Goal: Information Seeking & Learning: Learn about a topic

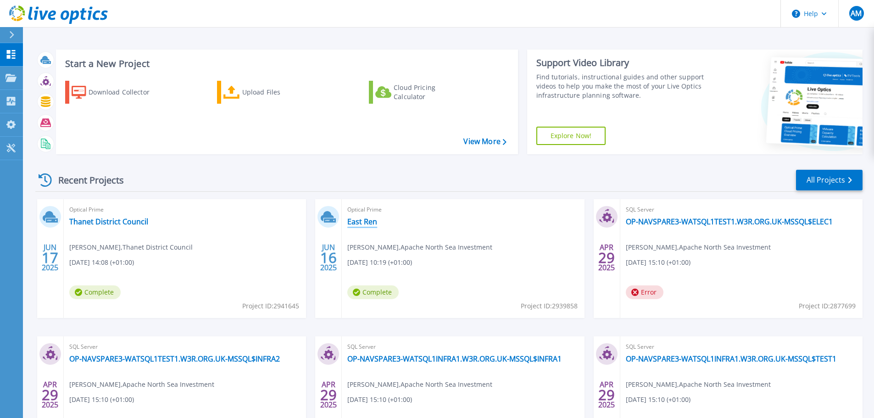
click at [368, 221] on link "East Ren" at bounding box center [362, 221] width 30 height 9
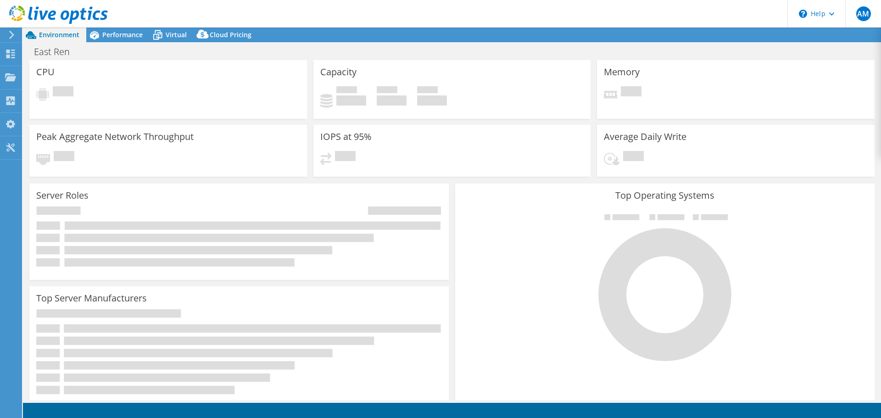
select select "USD"
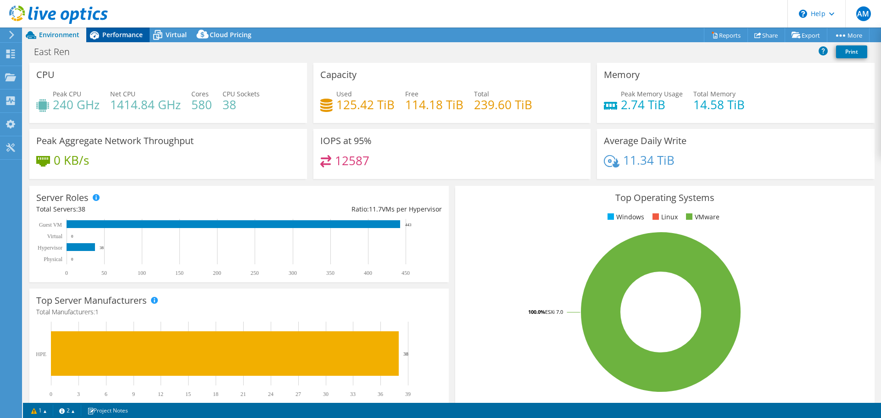
click at [129, 35] on span "Performance" at bounding box center [122, 34] width 40 height 9
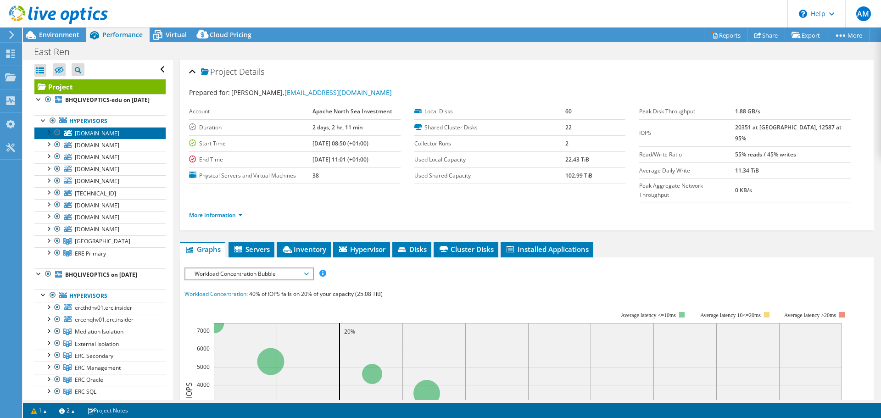
click at [92, 137] on span "[DOMAIN_NAME]" at bounding box center [97, 133] width 45 height 8
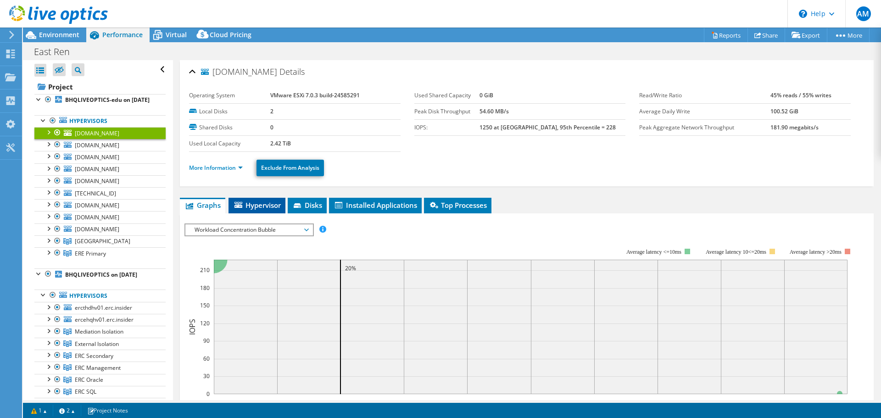
click at [263, 212] on li "Hypervisor" at bounding box center [257, 206] width 57 height 16
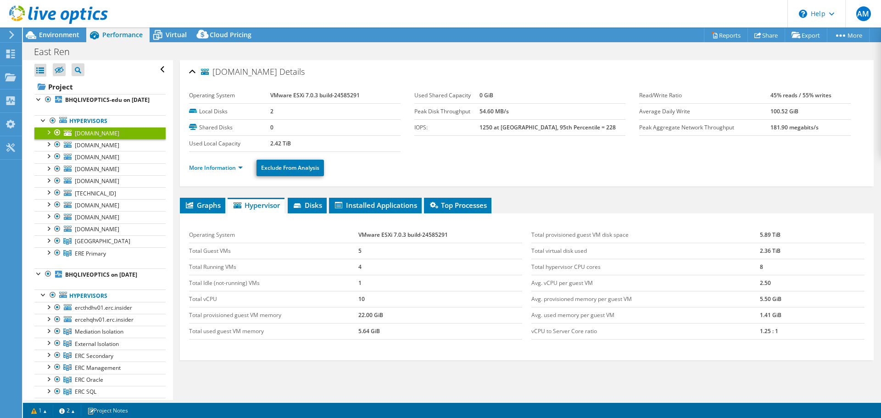
scroll to position [43, 0]
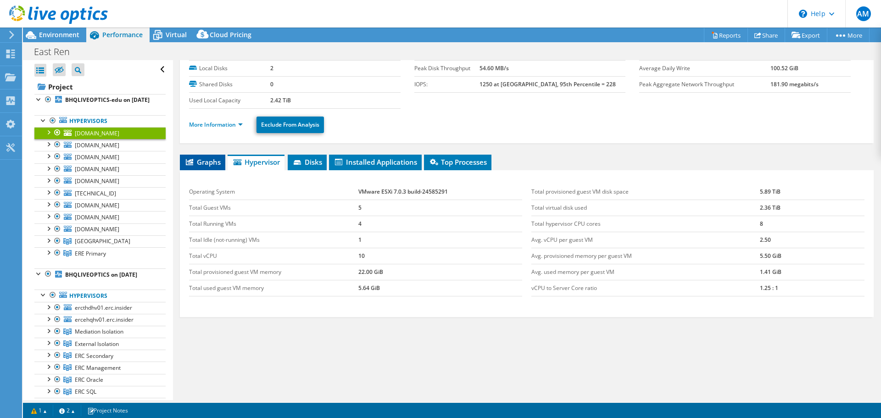
click at [212, 162] on span "Graphs" at bounding box center [203, 161] width 36 height 9
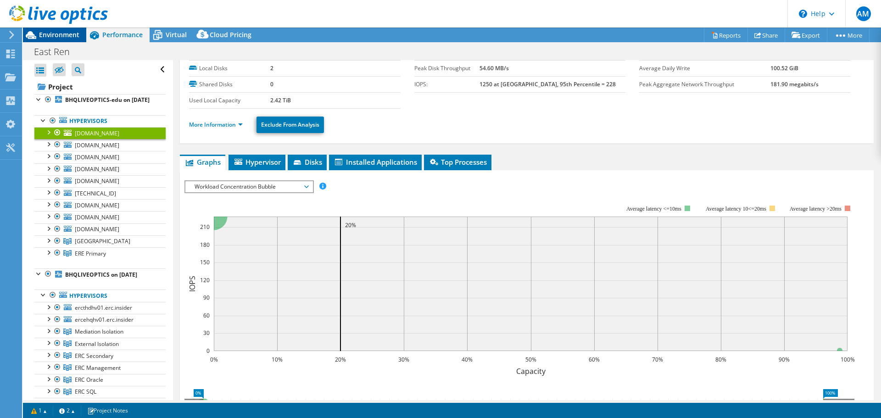
click at [66, 32] on span "Environment" at bounding box center [59, 34] width 40 height 9
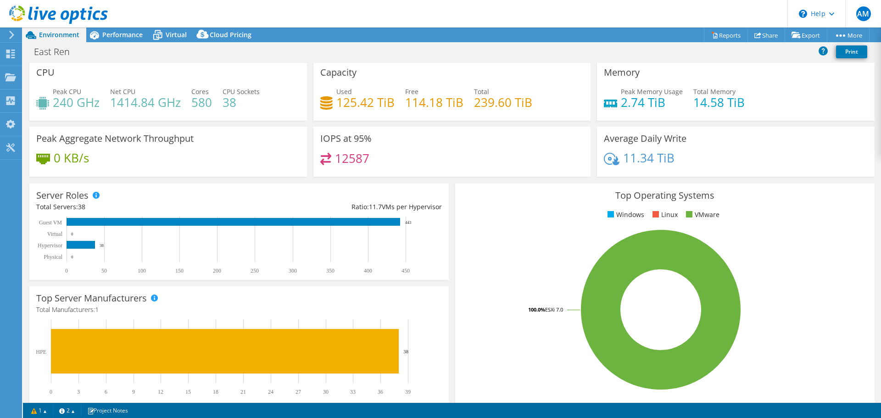
scroll to position [0, 0]
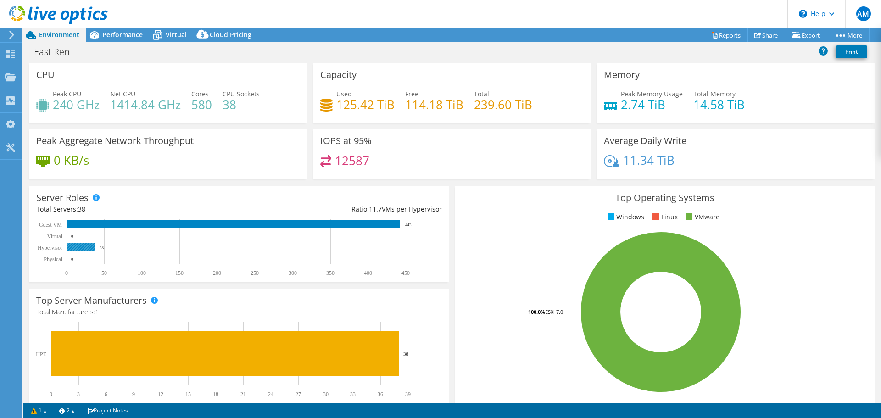
click at [90, 247] on rect at bounding box center [81, 247] width 28 height 8
click at [106, 35] on span "Performance" at bounding box center [122, 34] width 40 height 9
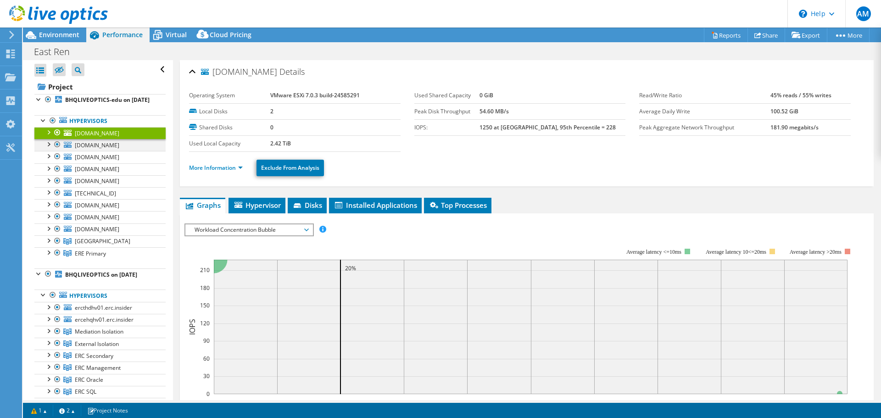
click at [50, 148] on div at bounding box center [48, 143] width 9 height 9
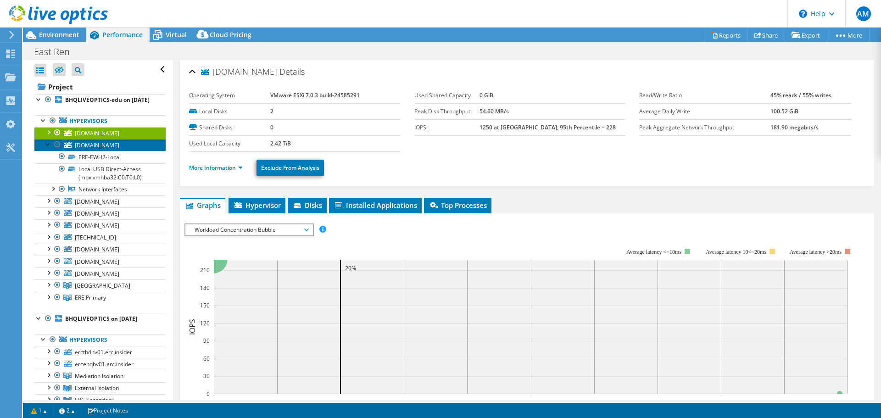
click at [90, 149] on span "[DOMAIN_NAME]" at bounding box center [97, 145] width 45 height 8
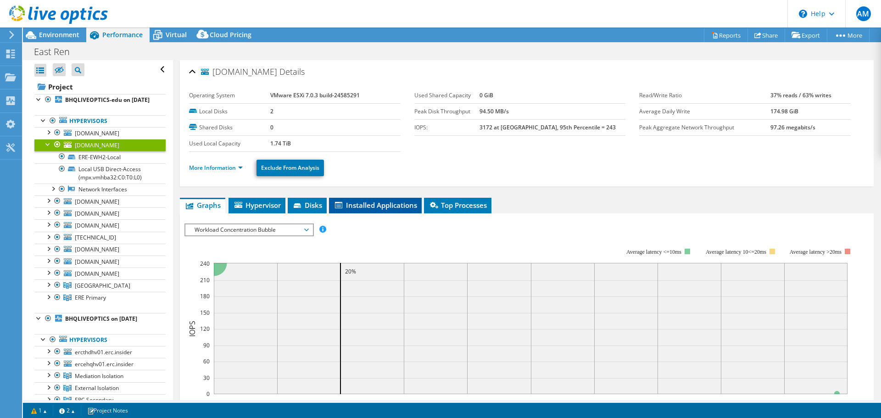
click at [375, 201] on span "Installed Applications" at bounding box center [376, 205] width 84 height 9
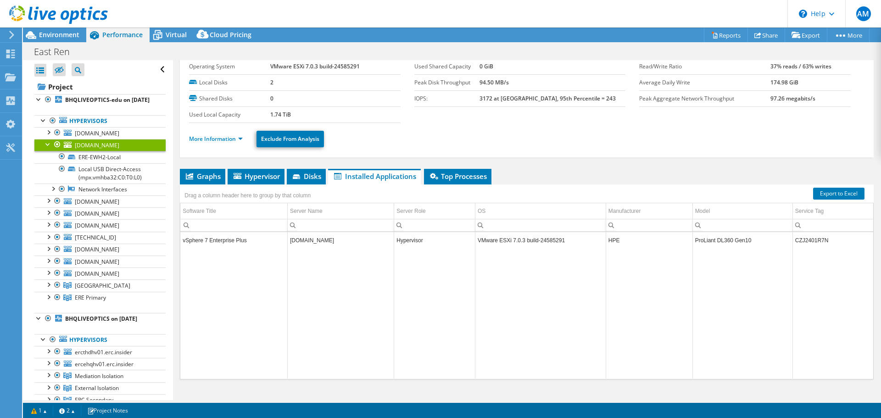
scroll to position [43, 0]
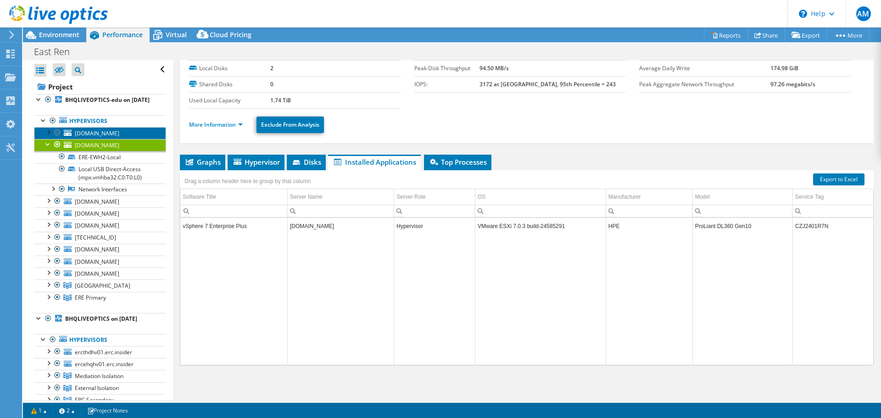
click at [90, 137] on span "[DOMAIN_NAME]" at bounding box center [97, 133] width 45 height 8
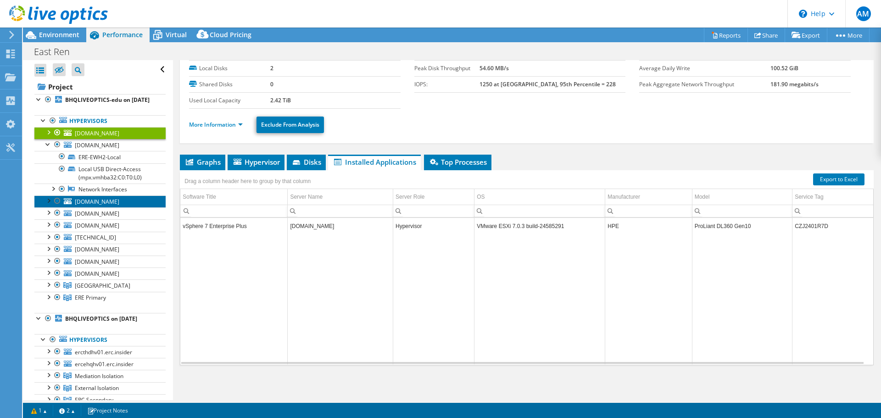
click at [94, 206] on span "[DOMAIN_NAME]" at bounding box center [97, 202] width 45 height 8
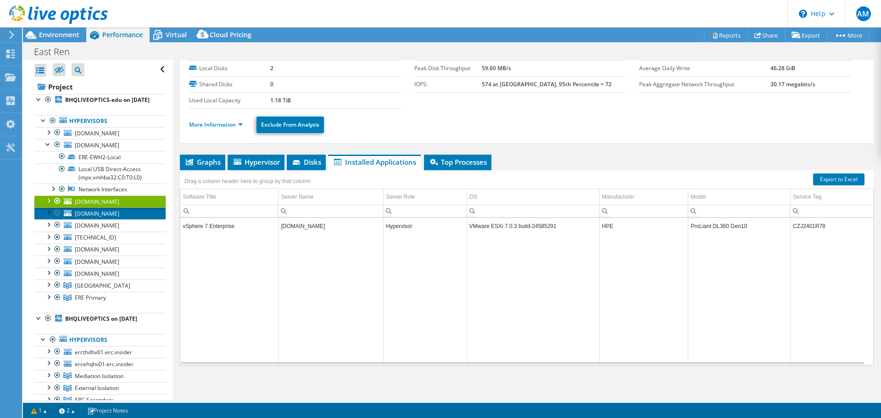
click at [90, 218] on span "[DOMAIN_NAME]" at bounding box center [97, 214] width 45 height 8
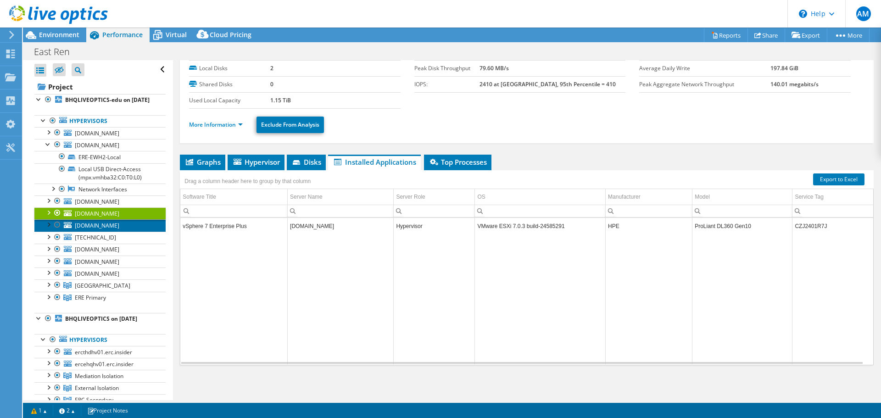
click at [94, 229] on span "[DOMAIN_NAME]" at bounding box center [97, 226] width 45 height 8
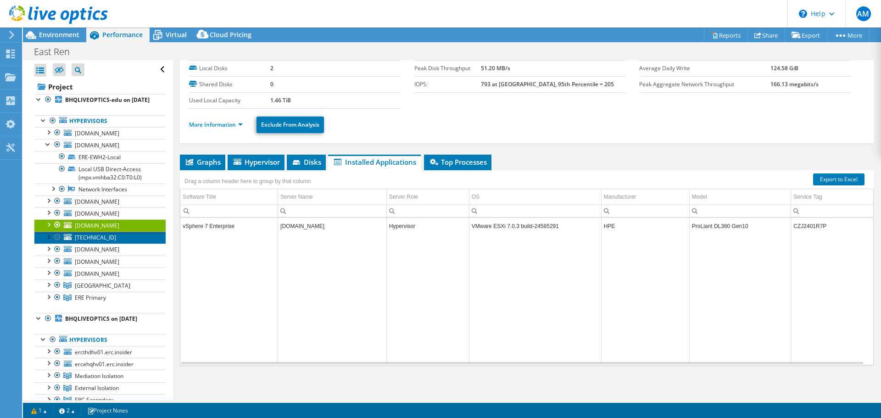
click at [87, 241] on span "[TECHNICAL_ID]" at bounding box center [95, 238] width 41 height 8
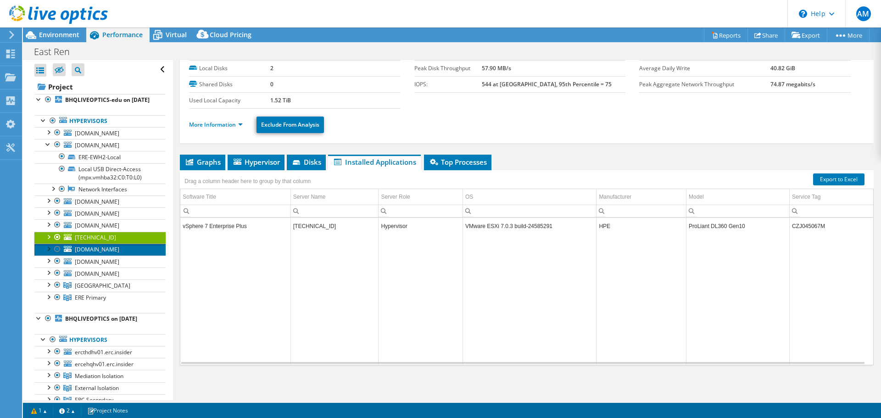
click at [88, 253] on span "[DOMAIN_NAME]" at bounding box center [97, 250] width 45 height 8
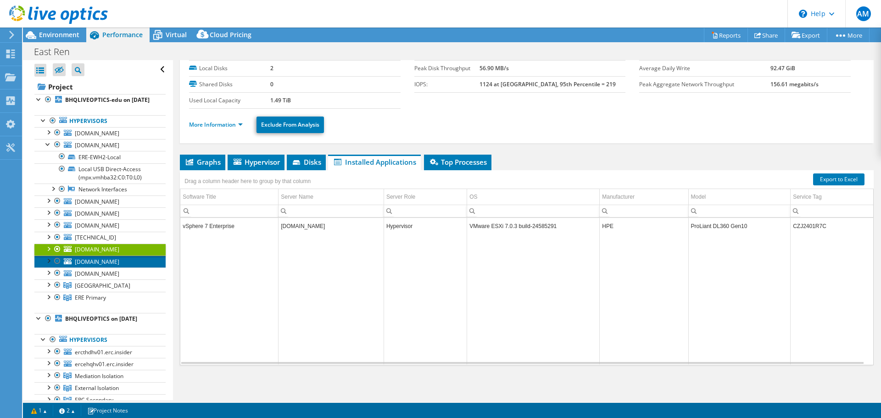
click at [91, 266] on span "[DOMAIN_NAME]" at bounding box center [97, 262] width 45 height 8
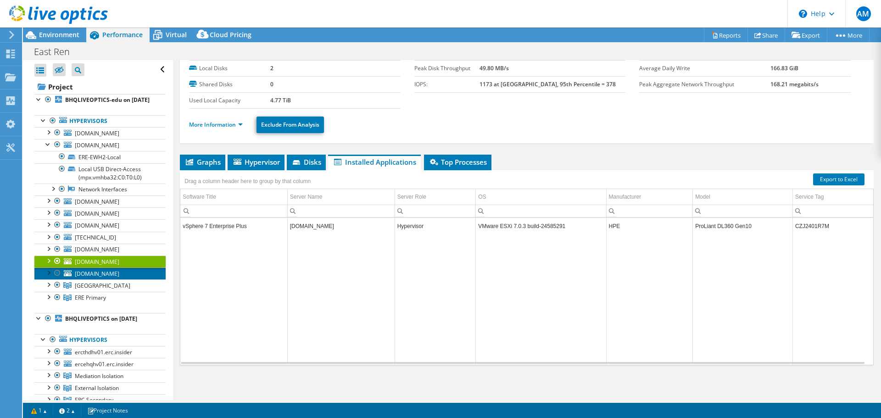
click at [92, 278] on span "[DOMAIN_NAME]" at bounding box center [97, 274] width 45 height 8
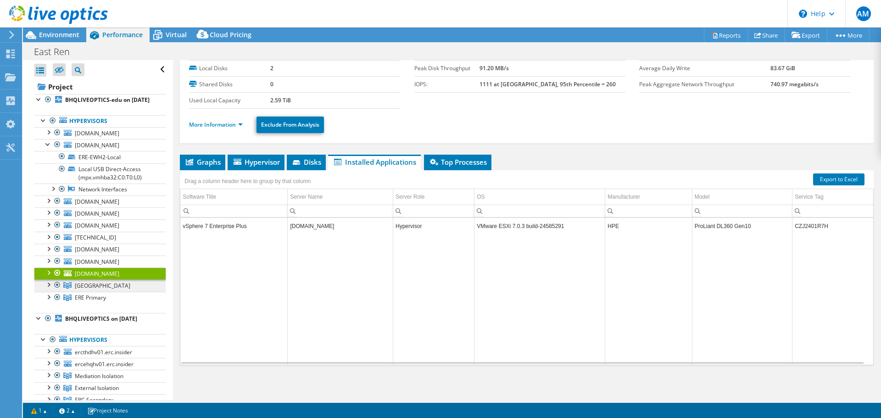
click at [92, 290] on span "[GEOGRAPHIC_DATA]" at bounding box center [103, 286] width 56 height 8
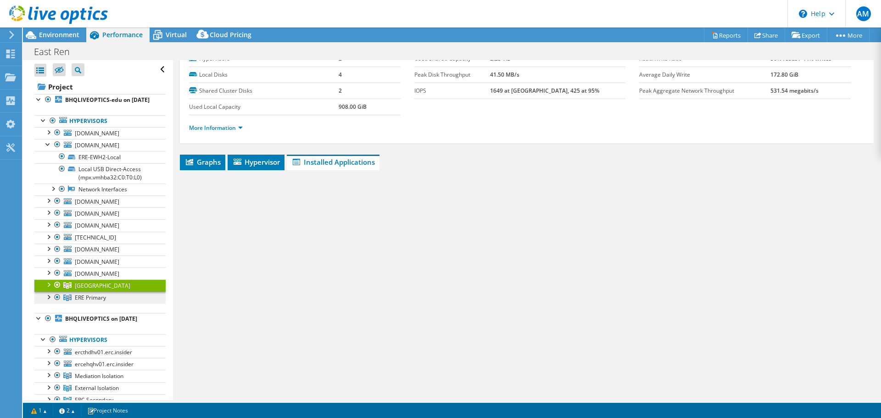
scroll to position [37, 0]
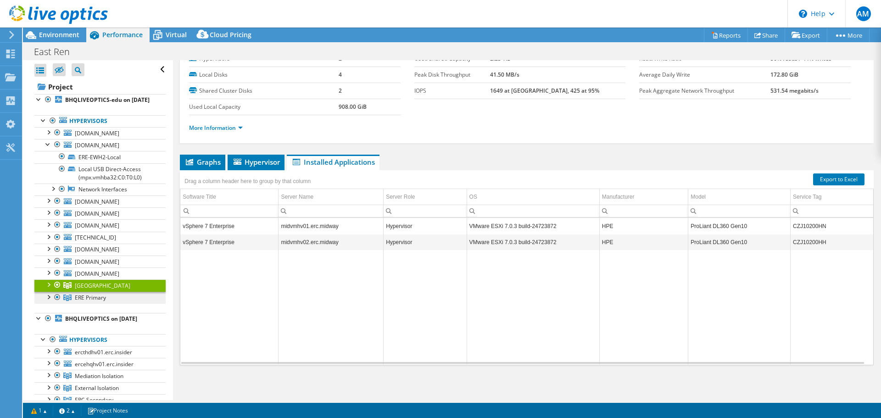
click at [92, 290] on span "ERE Primary" at bounding box center [103, 286] width 56 height 8
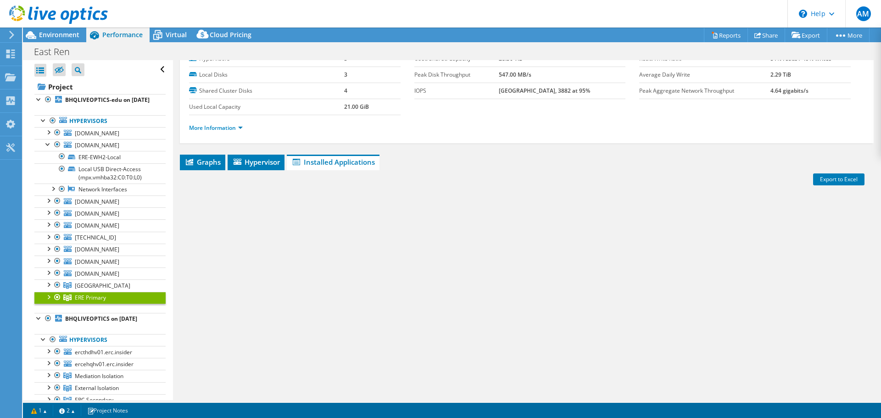
scroll to position [92, 0]
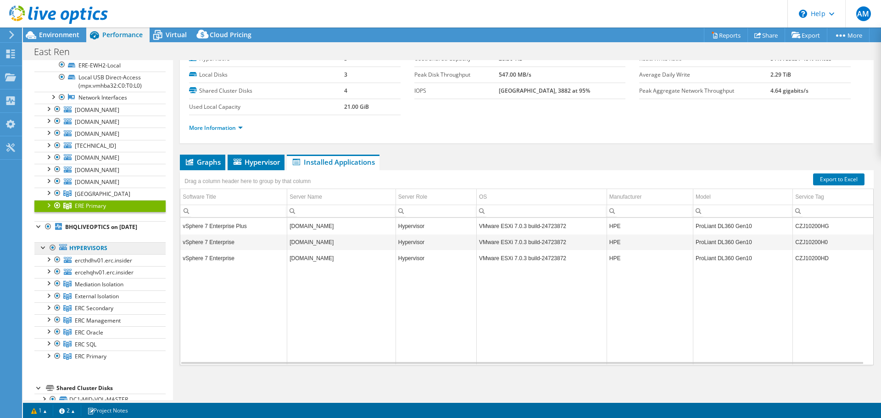
click at [89, 35] on link "Hypervisors" at bounding box center [99, 29] width 131 height 12
click at [87, 266] on link "ercthdhv01.erc.insider" at bounding box center [99, 260] width 131 height 12
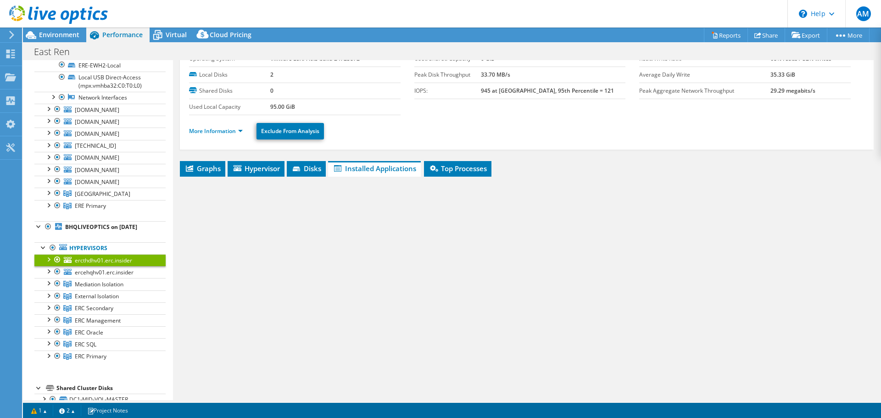
scroll to position [43, 0]
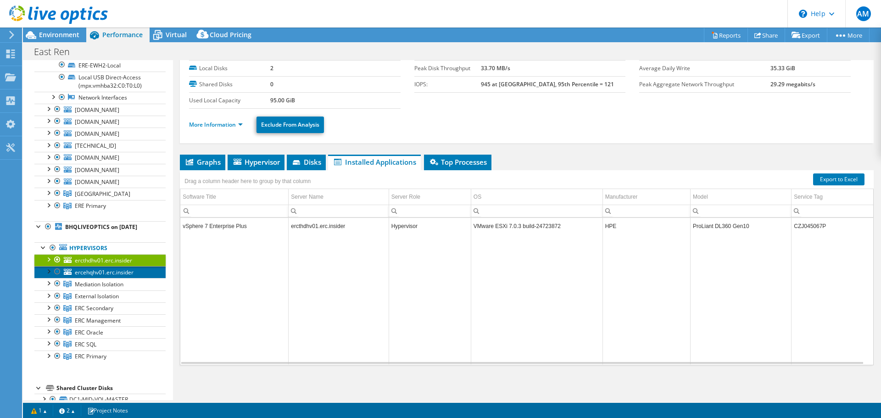
click at [90, 276] on span "ercehqhv01.erc.insider" at bounding box center [104, 272] width 59 height 8
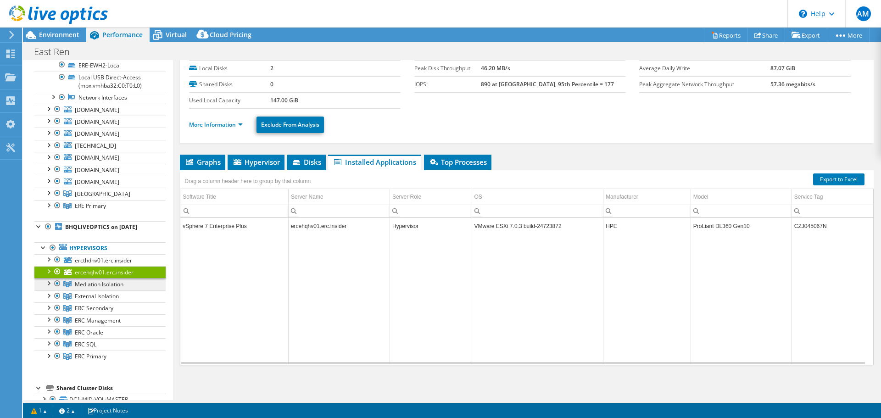
click at [90, 198] on span "Mediation Isolation" at bounding box center [103, 194] width 56 height 8
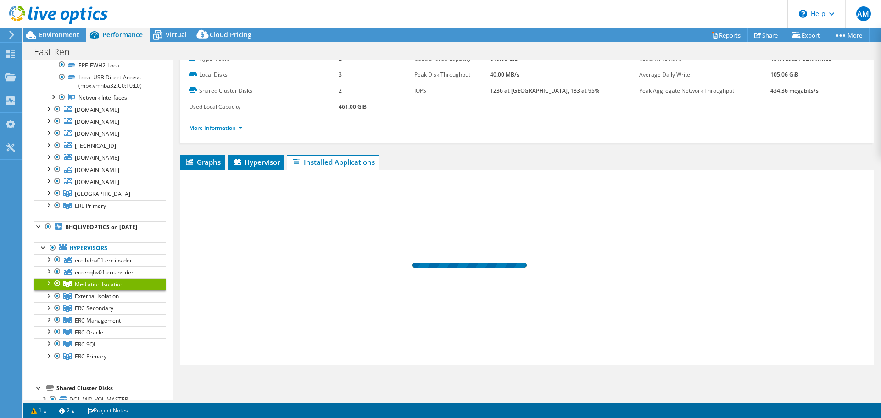
scroll to position [37, 0]
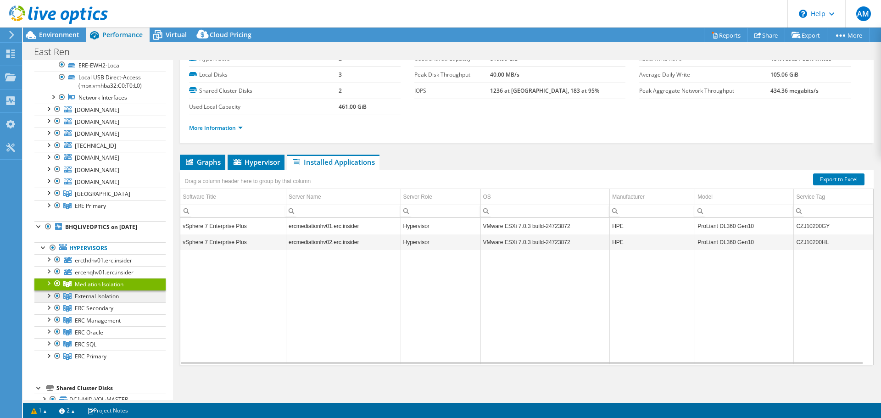
click at [75, 200] on link "External Isolation" at bounding box center [99, 194] width 131 height 12
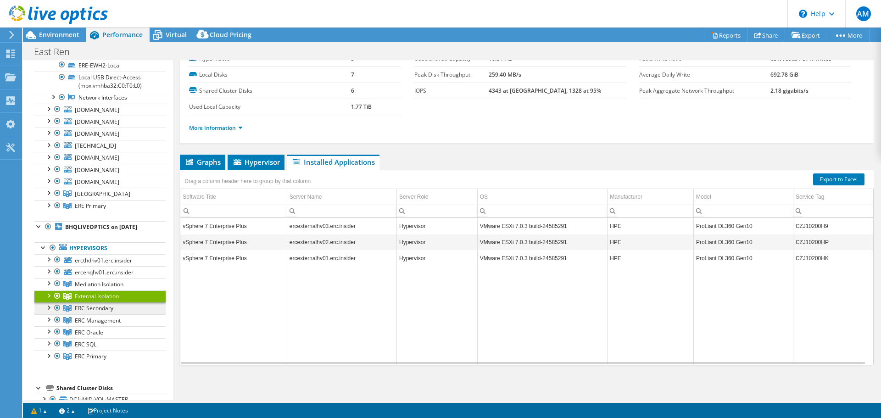
click at [84, 198] on span "ERC Secondary" at bounding box center [103, 194] width 56 height 8
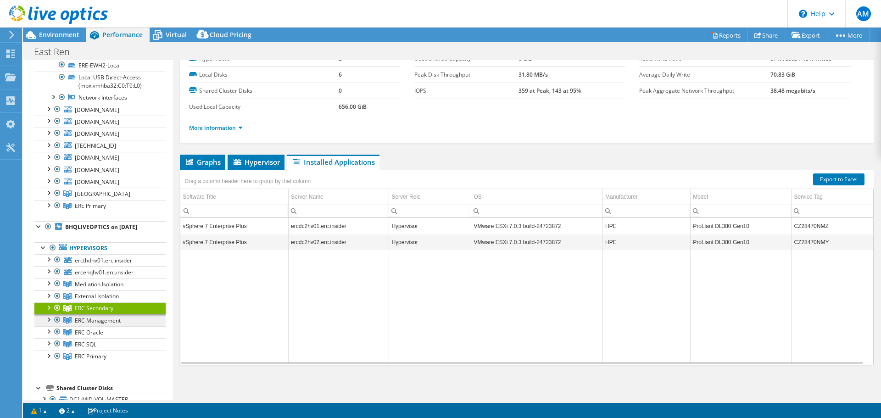
click at [89, 198] on span "ERC Management" at bounding box center [103, 194] width 56 height 8
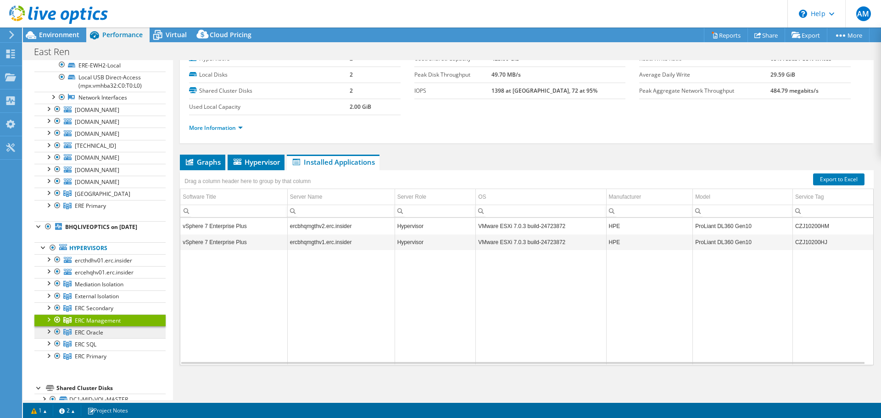
click at [91, 198] on span "ERC Oracle" at bounding box center [103, 194] width 56 height 8
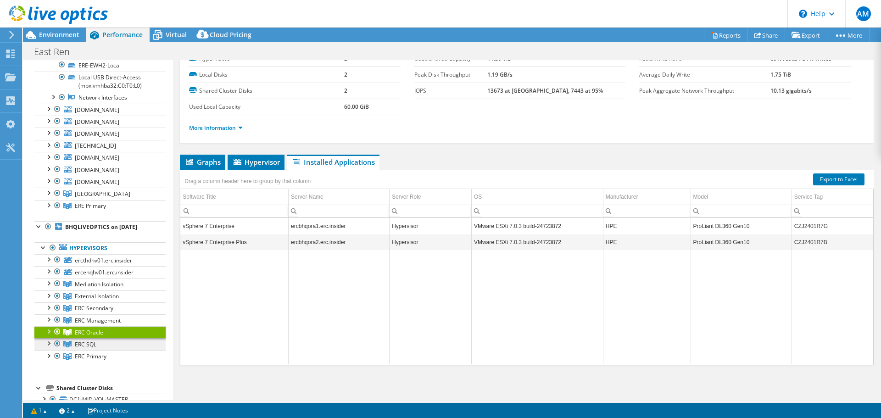
click at [89, 198] on span "ERC SQL" at bounding box center [103, 194] width 56 height 8
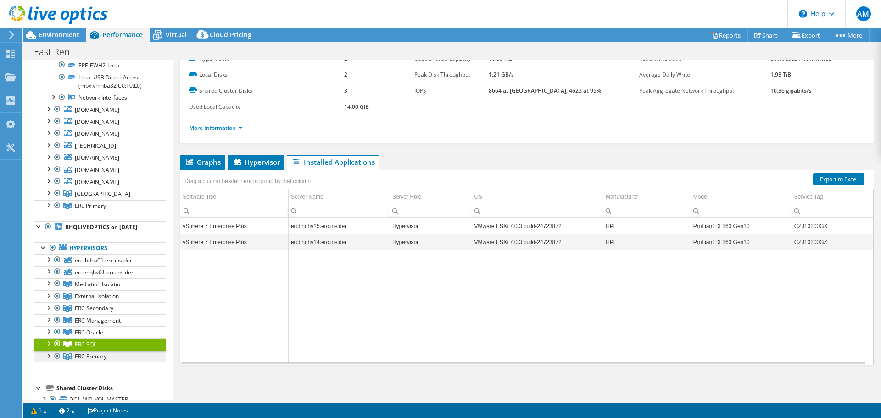
click at [90, 198] on span "ERC Primary" at bounding box center [103, 194] width 56 height 8
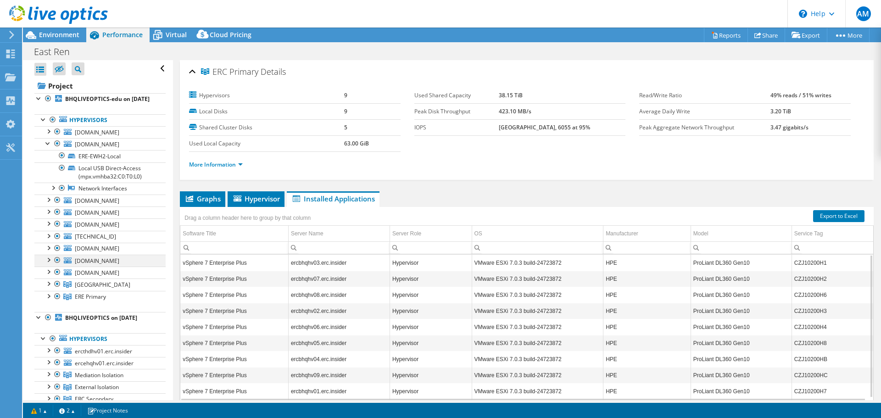
scroll to position [0, 0]
click at [41, 322] on div at bounding box center [38, 317] width 9 height 9
click at [37, 322] on div at bounding box center [38, 317] width 9 height 9
click at [48, 148] on div at bounding box center [48, 143] width 9 height 9
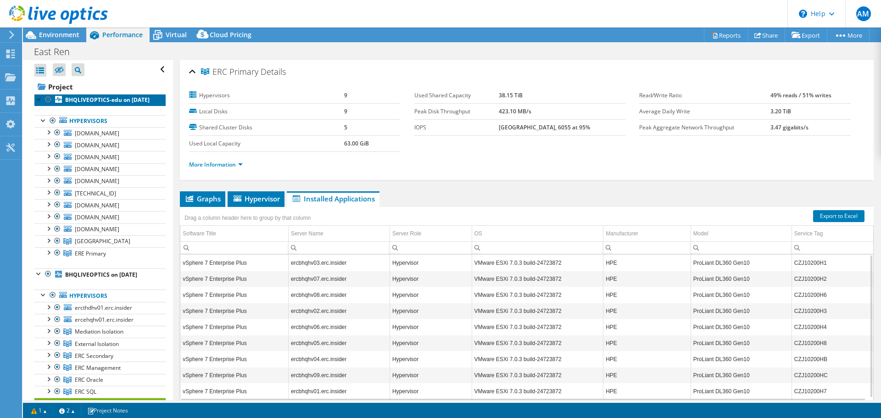
click at [95, 99] on b "BHQLIVEOPTICS-edu on [DATE]" at bounding box center [107, 100] width 84 height 8
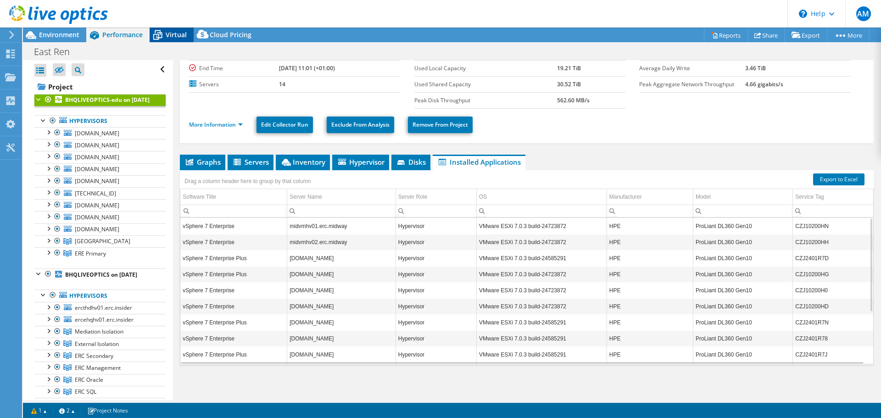
click at [174, 28] on div "AM End User [PERSON_NAME] [EMAIL_ADDRESS][DOMAIN_NAME] Apache North Sea Investm…" at bounding box center [440, 209] width 881 height 418
click at [159, 32] on icon at bounding box center [158, 35] width 16 height 16
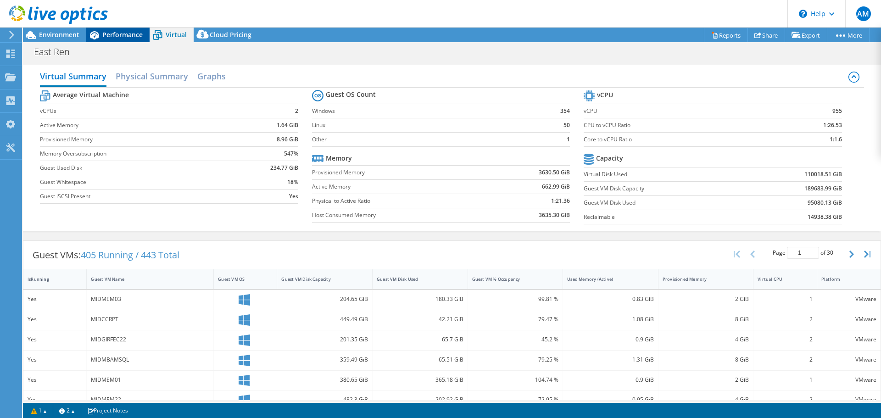
click at [117, 40] on div "Performance" at bounding box center [117, 35] width 63 height 15
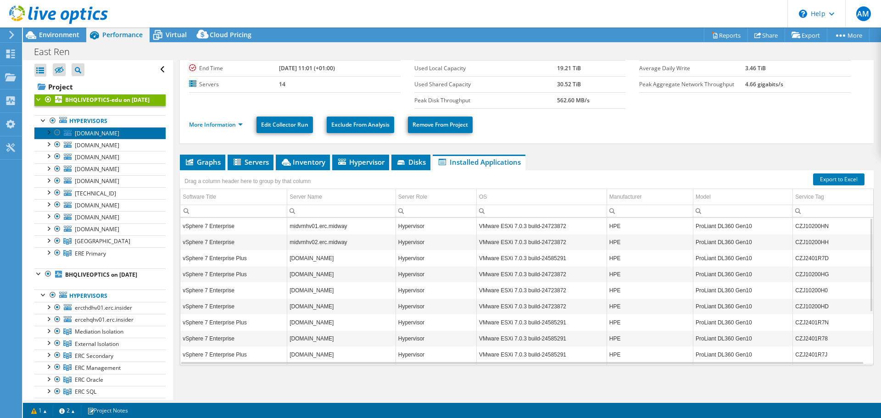
click at [93, 137] on span "[DOMAIN_NAME]" at bounding box center [97, 133] width 45 height 8
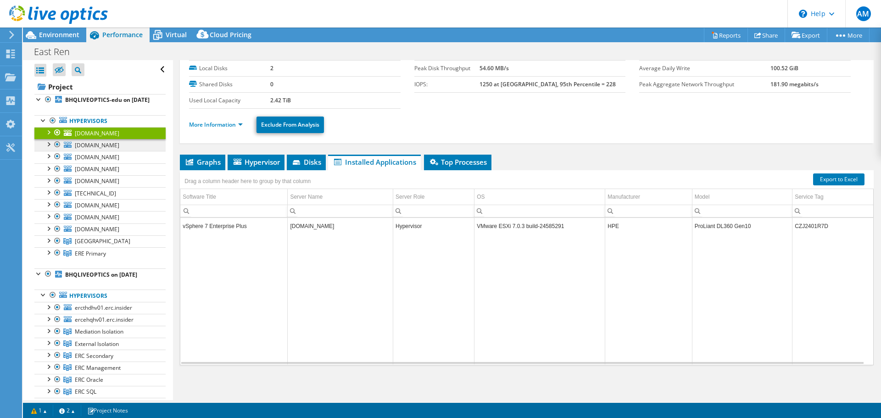
scroll to position [43, 0]
click at [99, 149] on span "[DOMAIN_NAME]" at bounding box center [97, 145] width 45 height 8
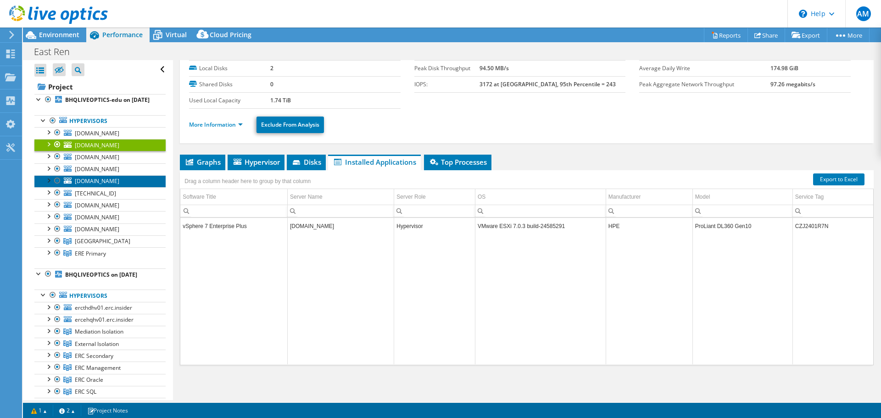
click at [105, 184] on link "[DOMAIN_NAME]" at bounding box center [99, 181] width 131 height 12
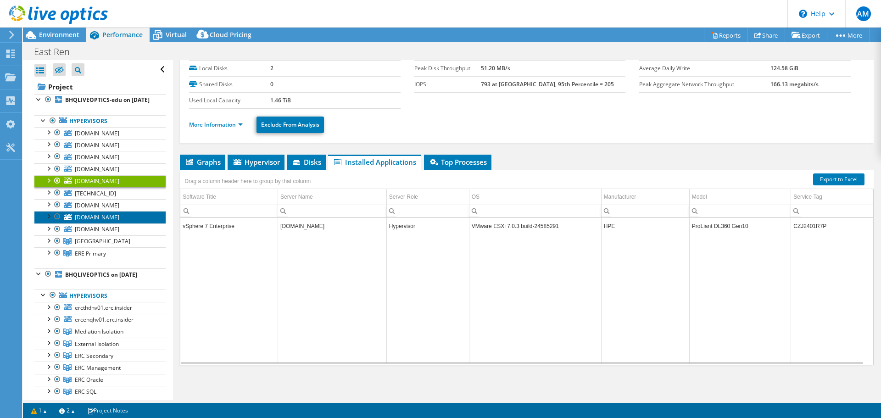
click at [104, 221] on span "[DOMAIN_NAME]" at bounding box center [97, 217] width 45 height 8
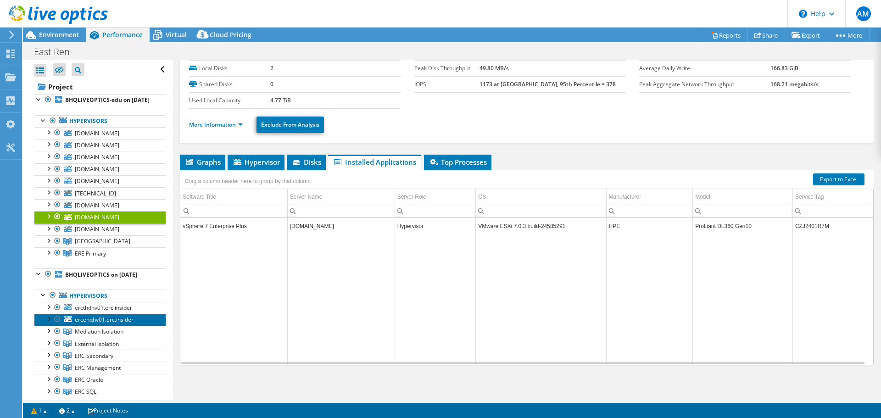
click at [106, 324] on span "ercehqhv01.erc.insider" at bounding box center [104, 320] width 59 height 8
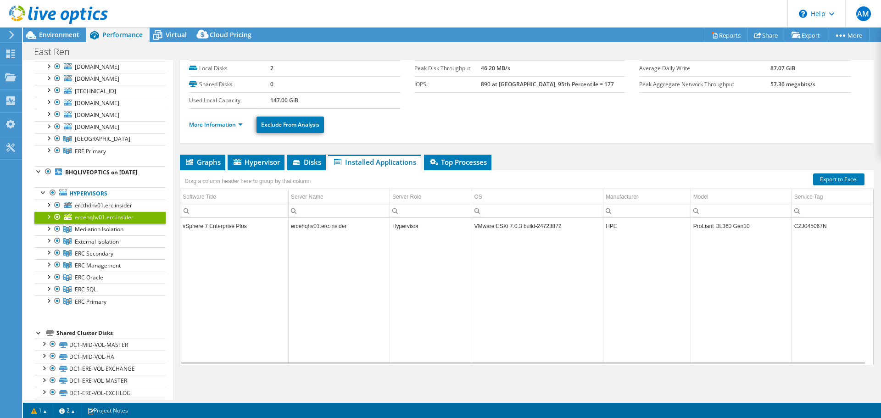
scroll to position [0, 0]
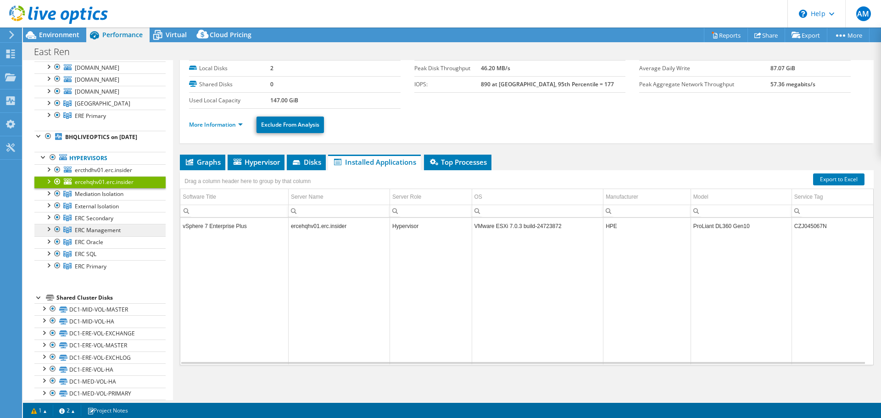
click at [94, 110] on link "ERC Management" at bounding box center [99, 104] width 131 height 12
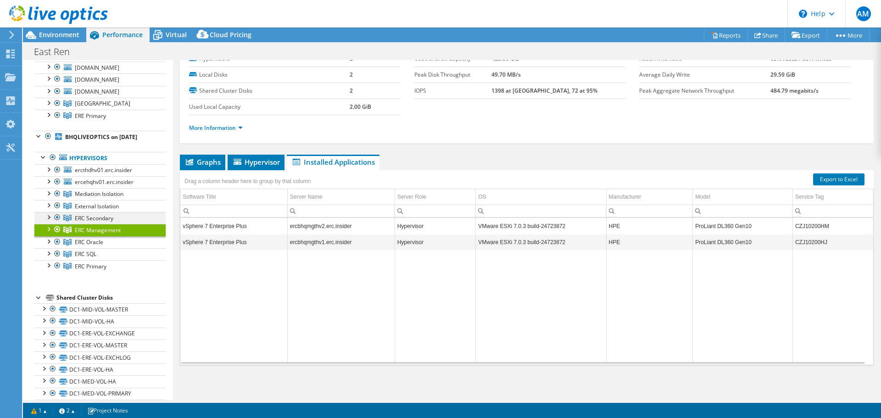
click at [95, 110] on link "ERC Secondary" at bounding box center [99, 104] width 131 height 12
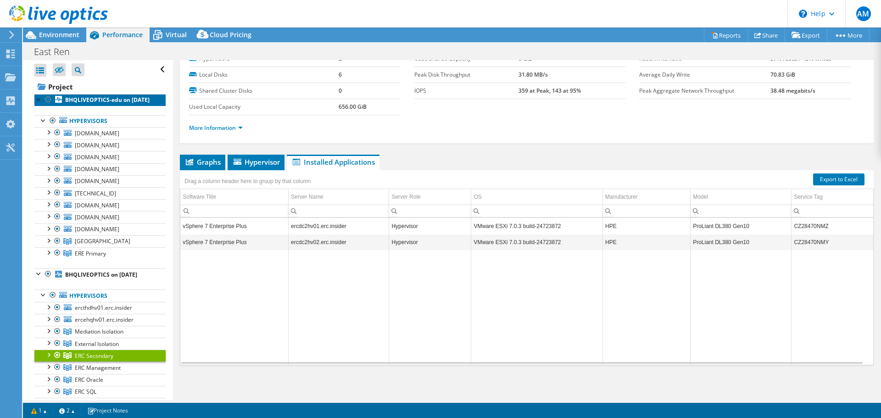
click at [74, 102] on b "BHQLIVEOPTICS-edu on [DATE]" at bounding box center [107, 100] width 84 height 8
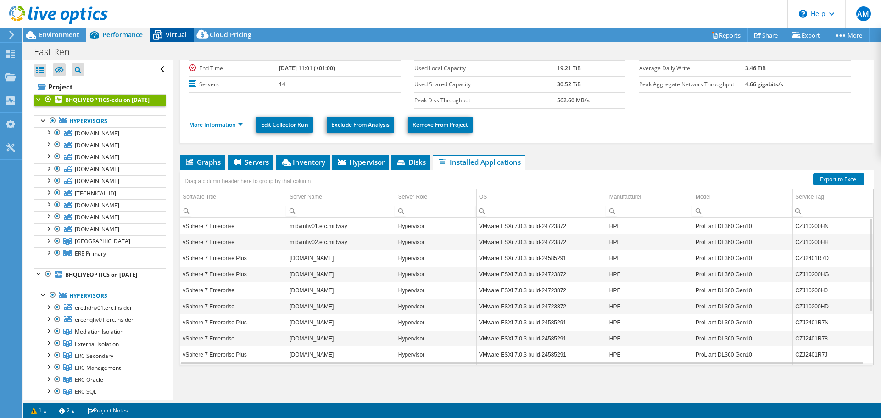
click at [177, 38] on span "Virtual" at bounding box center [176, 34] width 21 height 9
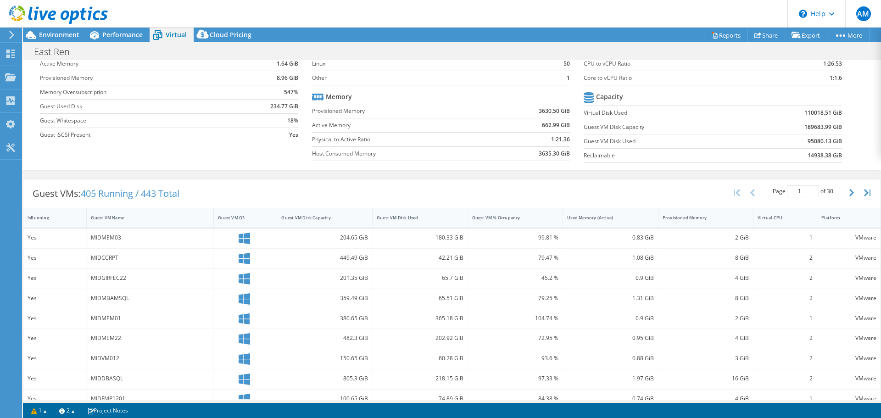
scroll to position [46, 0]
